Goal: Information Seeking & Learning: Learn about a topic

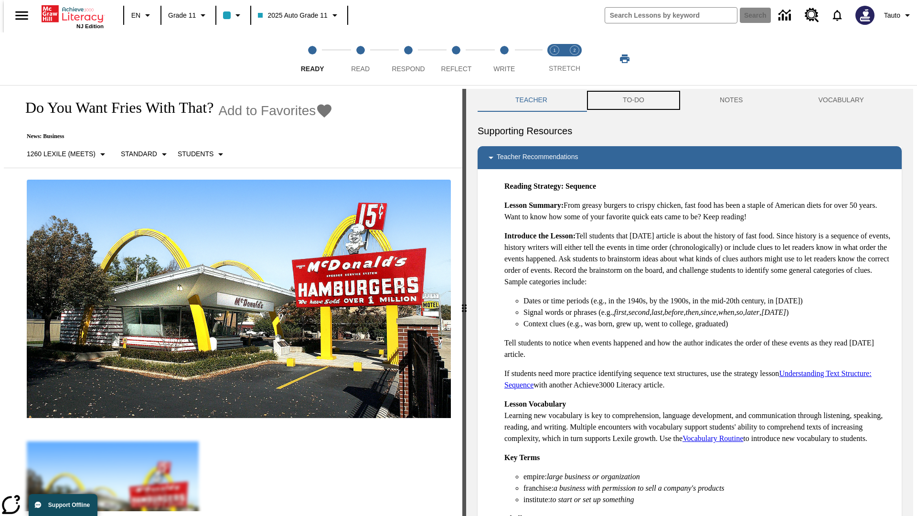
click at [633, 100] on button "TO-DO" at bounding box center [633, 100] width 97 height 23
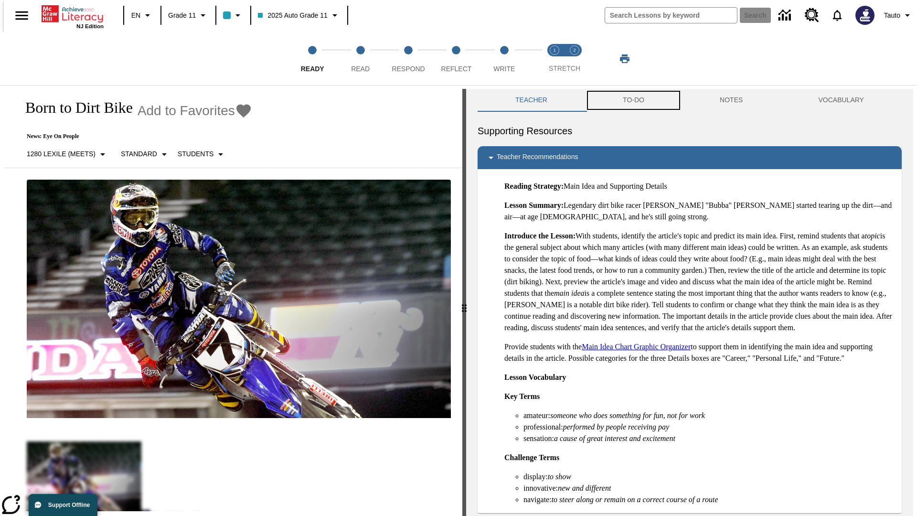
click at [633, 100] on button "TO-DO" at bounding box center [633, 100] width 97 height 23
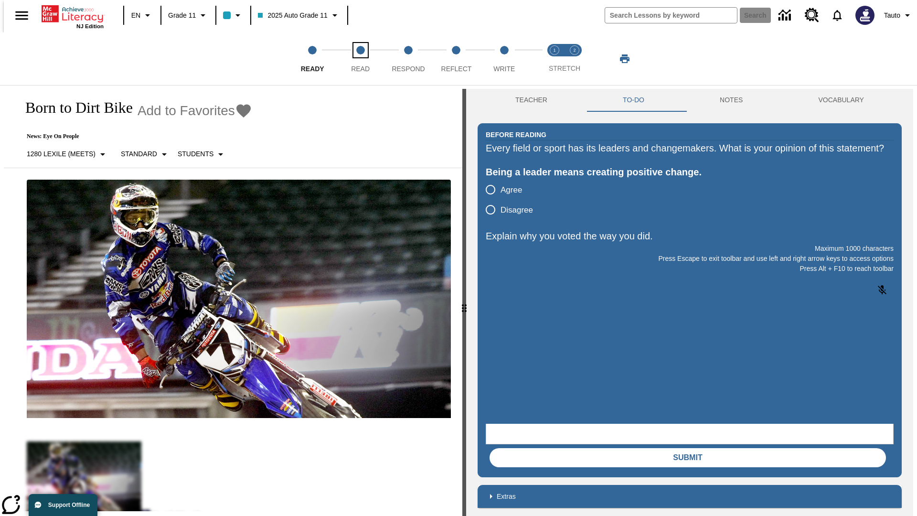
click at [360, 59] on span "Read" at bounding box center [360, 64] width 19 height 17
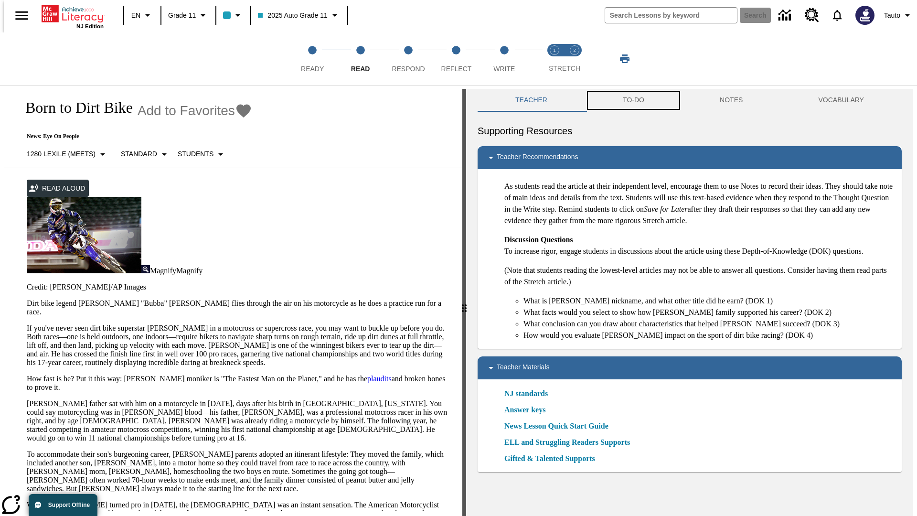
scroll to position [0, 0]
click at [633, 100] on button "TO-DO" at bounding box center [633, 99] width 97 height 23
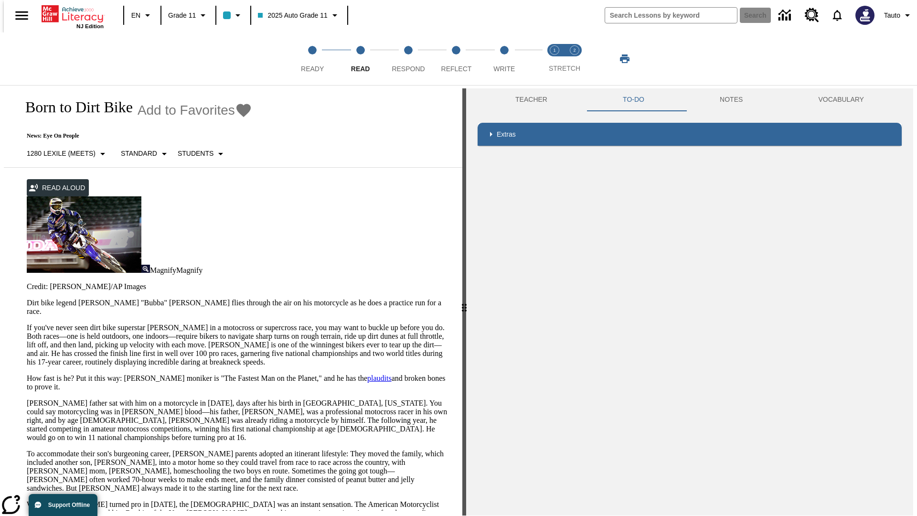
click at [27, 323] on p "If you've never seen dirt bike superstar [PERSON_NAME] in a motocross or superc…" at bounding box center [239, 344] width 424 height 43
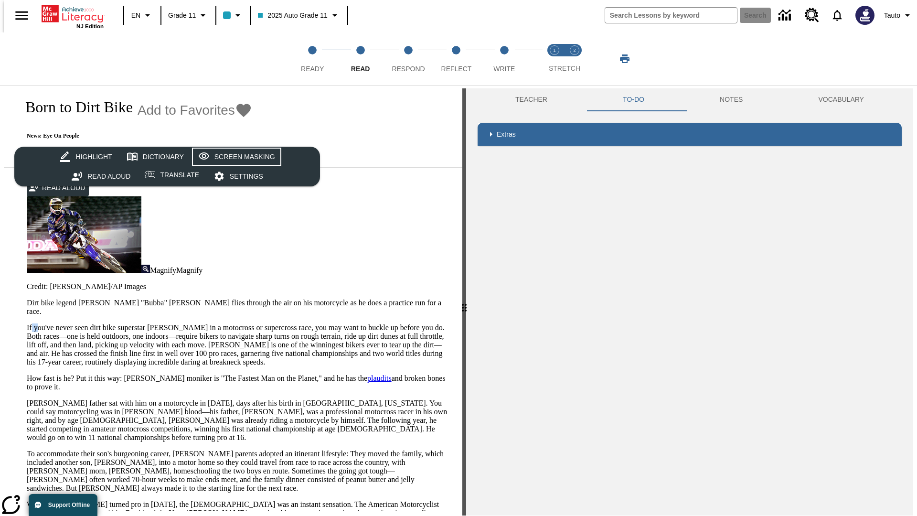
click at [235, 157] on div "Screen Masking" at bounding box center [244, 157] width 61 height 12
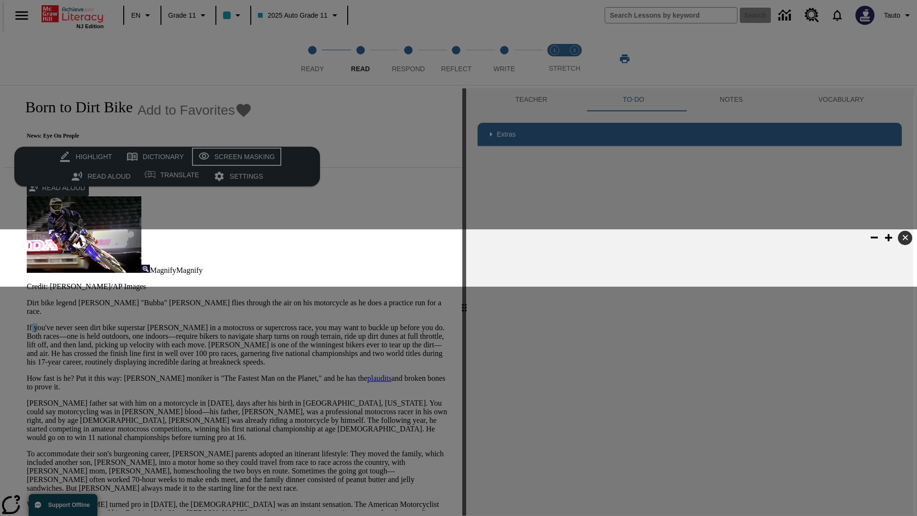
click at [235, 157] on div "Screen Masking" at bounding box center [244, 157] width 61 height 12
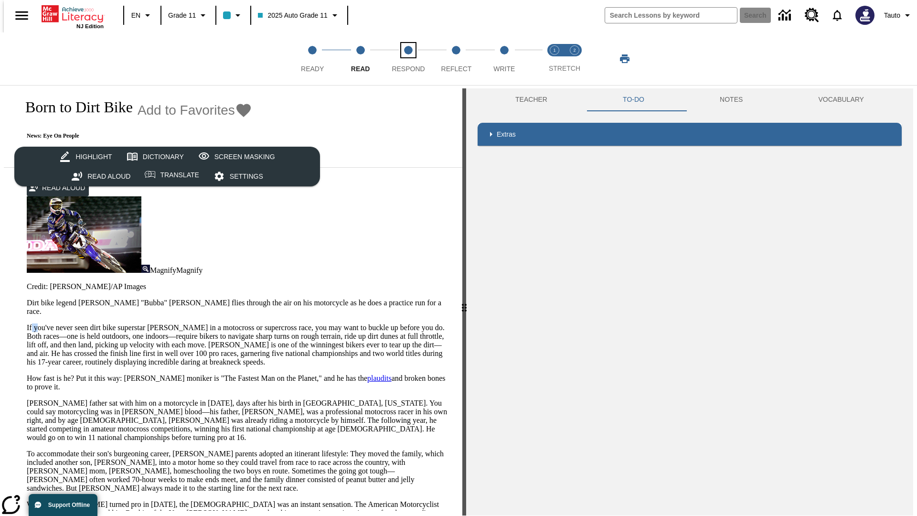
click at [408, 59] on span "Respond" at bounding box center [408, 64] width 33 height 17
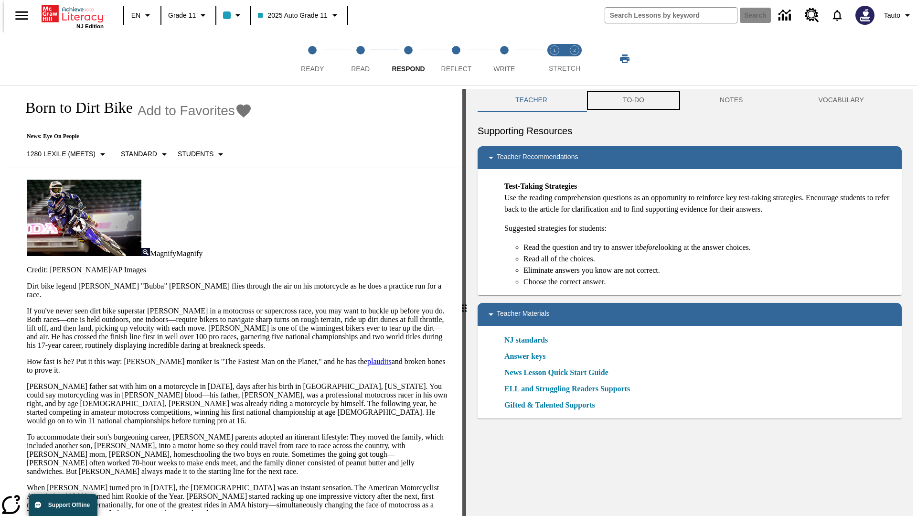
scroll to position [0, 0]
click at [633, 100] on button "TO-DO" at bounding box center [633, 99] width 97 height 23
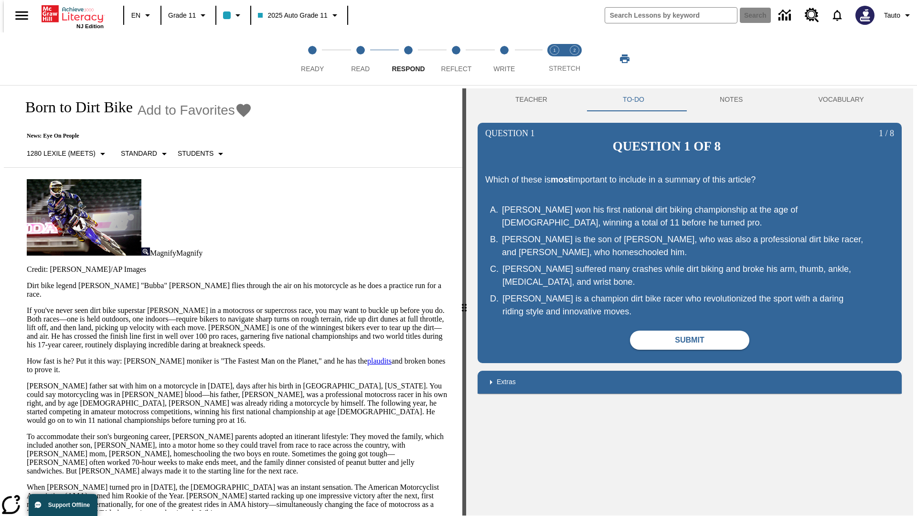
click at [27, 306] on p "If you've never seen dirt bike superstar [PERSON_NAME] in a motocross or superc…" at bounding box center [239, 327] width 424 height 43
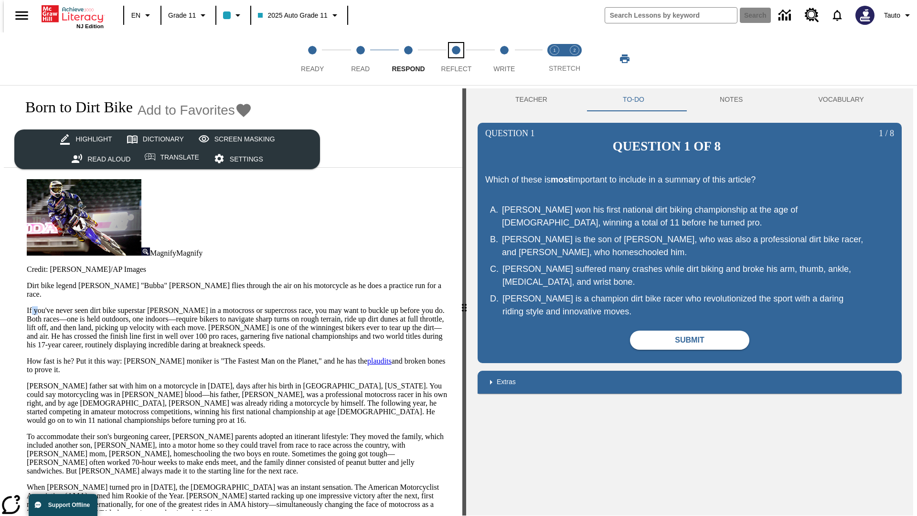
click at [456, 59] on span "Reflect" at bounding box center [456, 64] width 31 height 17
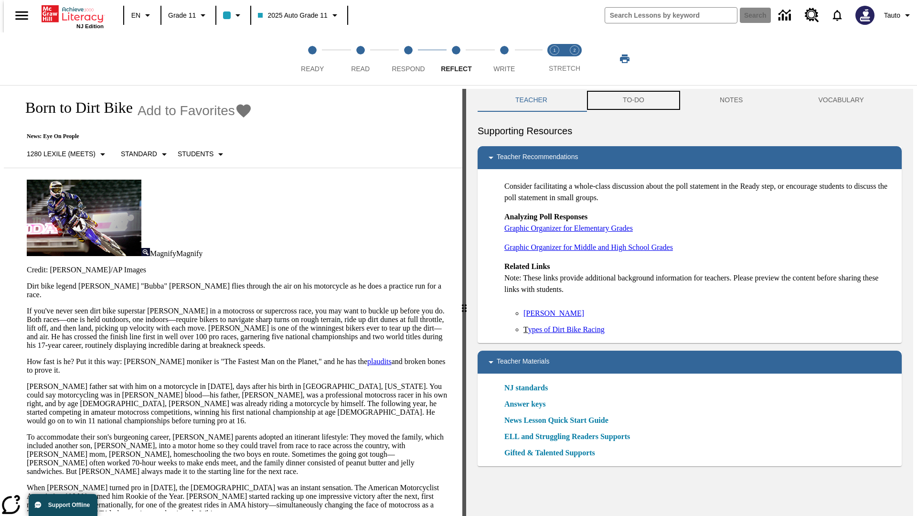
scroll to position [0, 0]
click at [633, 100] on button "TO-DO" at bounding box center [633, 99] width 97 height 23
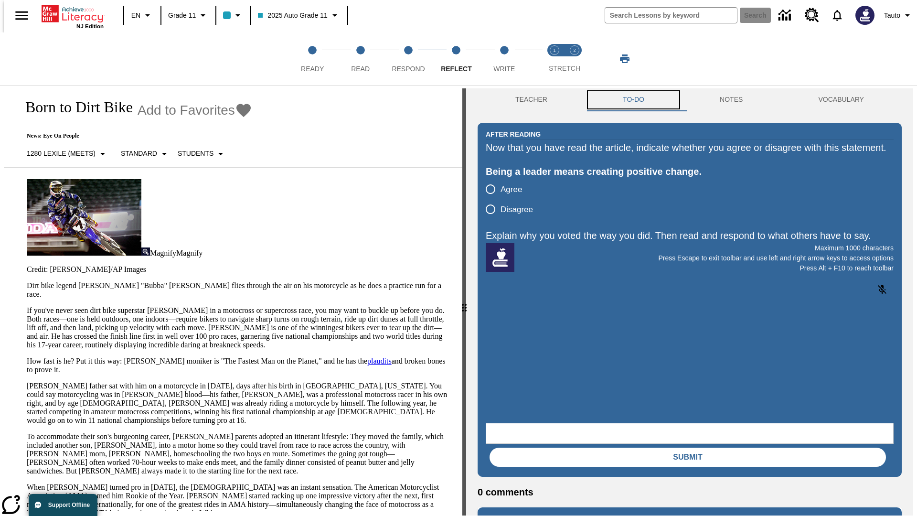
scroll to position [0, 0]
click at [27, 306] on p "If you've never seen dirt bike superstar [PERSON_NAME] in a motocross or superc…" at bounding box center [239, 327] width 424 height 43
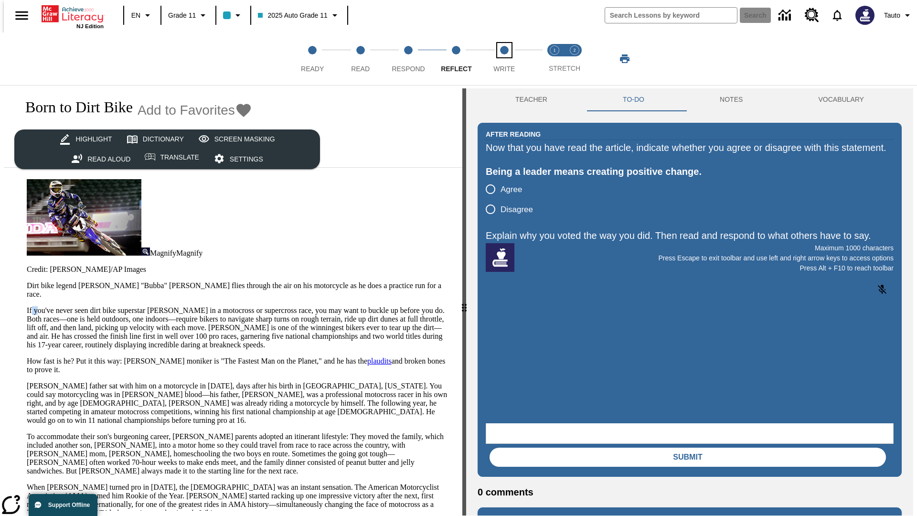
click at [504, 59] on span "Write" at bounding box center [503, 64] width 21 height 17
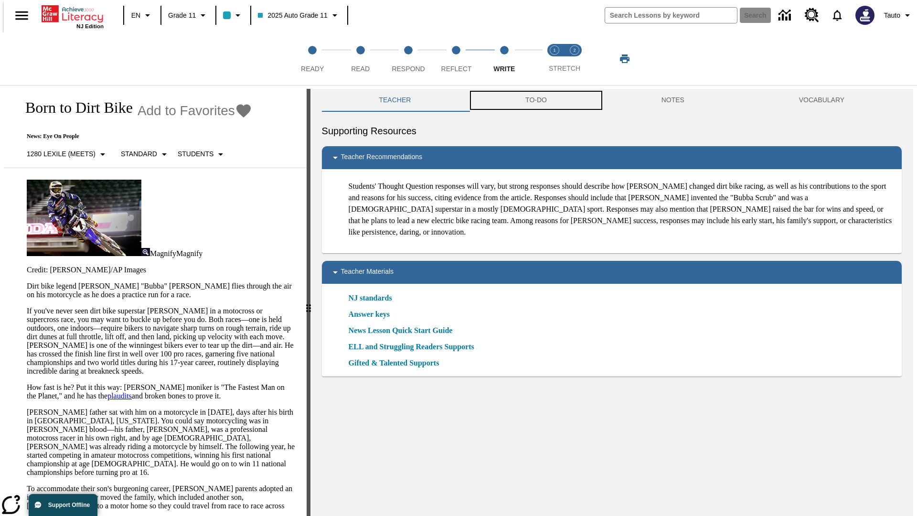
scroll to position [0, 0]
click at [535, 100] on button "TO-DO" at bounding box center [536, 99] width 136 height 23
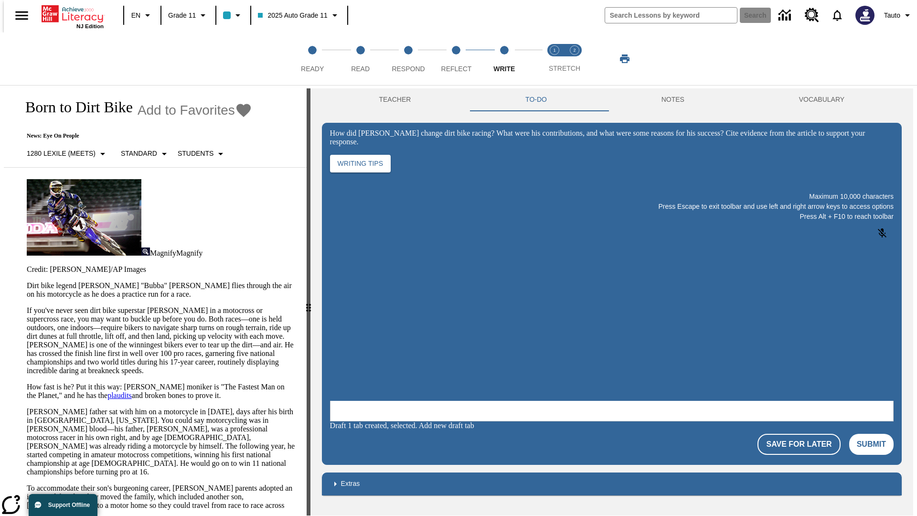
scroll to position [0, 0]
click at [27, 306] on p "If you've never seen dirt bike superstar [PERSON_NAME] in a motocross or superc…" at bounding box center [161, 340] width 268 height 69
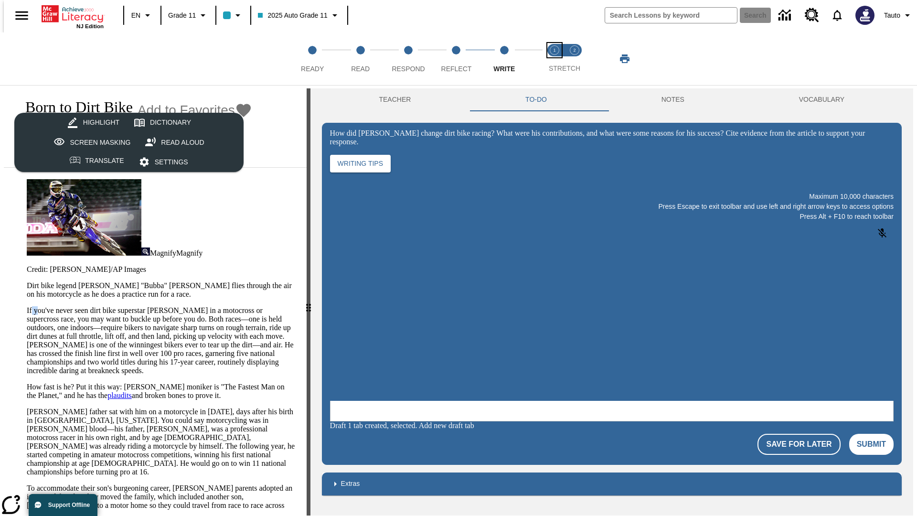
click at [555, 59] on span "Stretch Read step 1 of 2" at bounding box center [554, 64] width 12 height 17
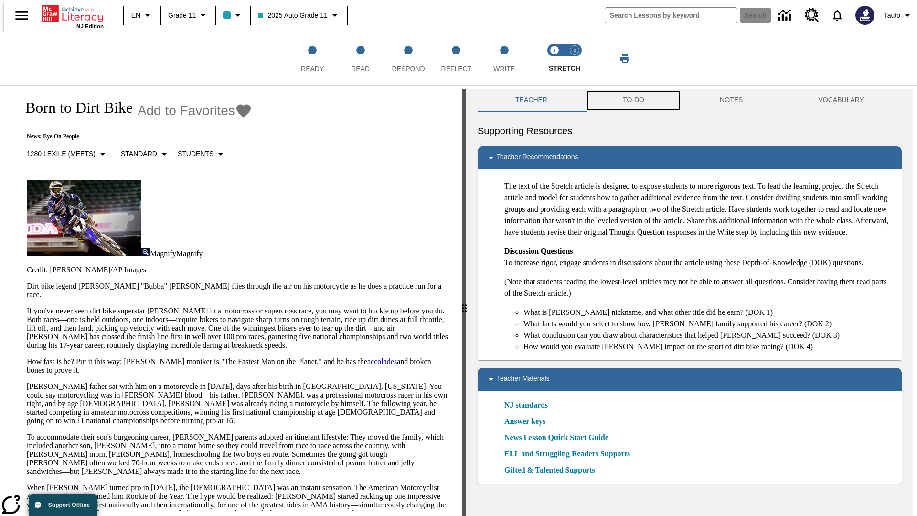
scroll to position [0, 0]
click at [633, 100] on button "TO-DO" at bounding box center [633, 99] width 97 height 23
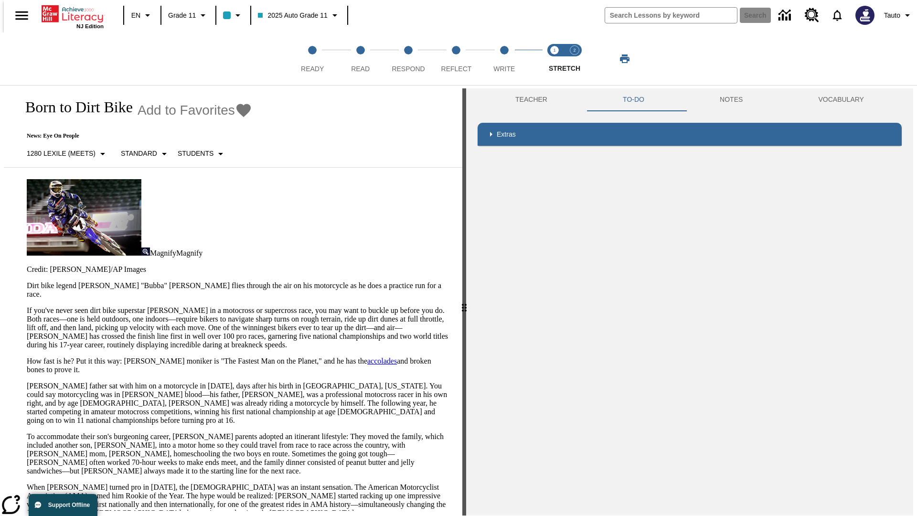
click at [27, 306] on p "If you've never seen dirt bike superstar [PERSON_NAME] in a motocross or superc…" at bounding box center [239, 327] width 424 height 43
click at [575, 59] on span "Stretch Respond step 2 of 2" at bounding box center [574, 64] width 12 height 17
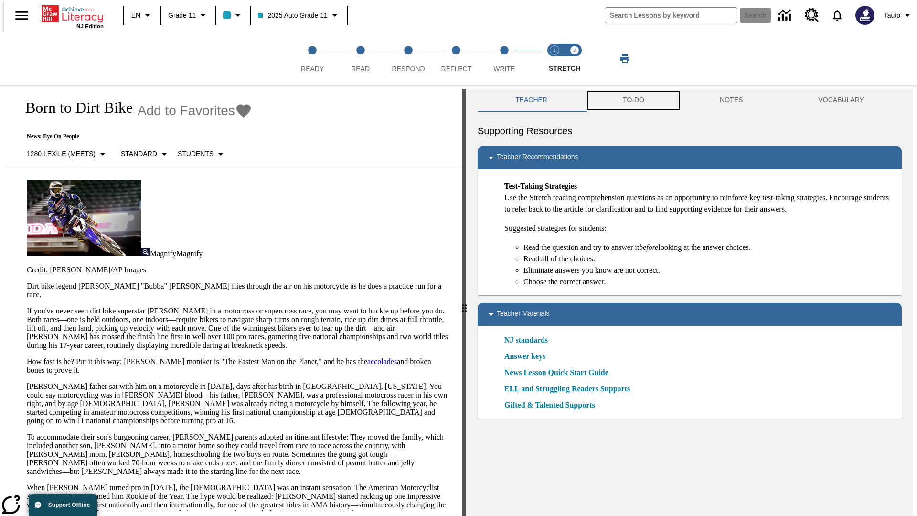
scroll to position [0, 0]
click at [633, 100] on button "TO-DO" at bounding box center [633, 99] width 97 height 23
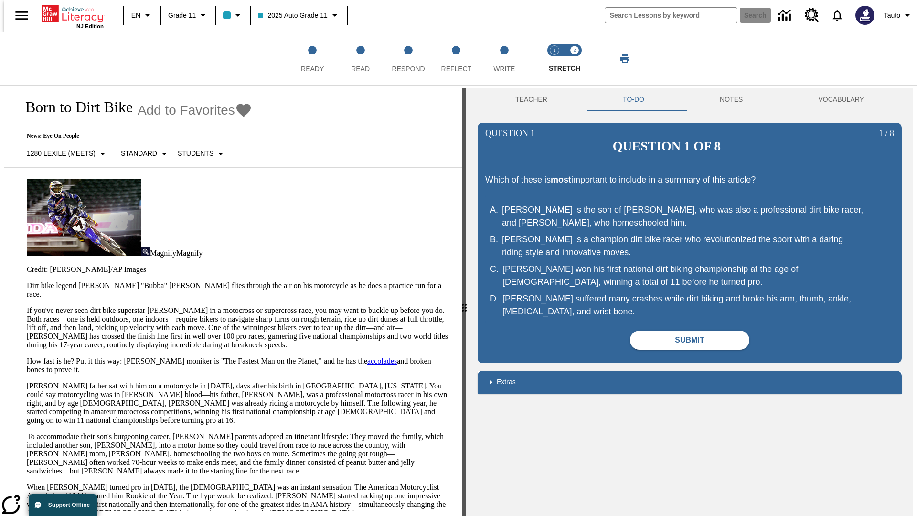
click at [27, 306] on p "If you've never seen dirt bike superstar [PERSON_NAME] in a motocross or superc…" at bounding box center [239, 327] width 424 height 43
